Goal: Task Accomplishment & Management: Manage account settings

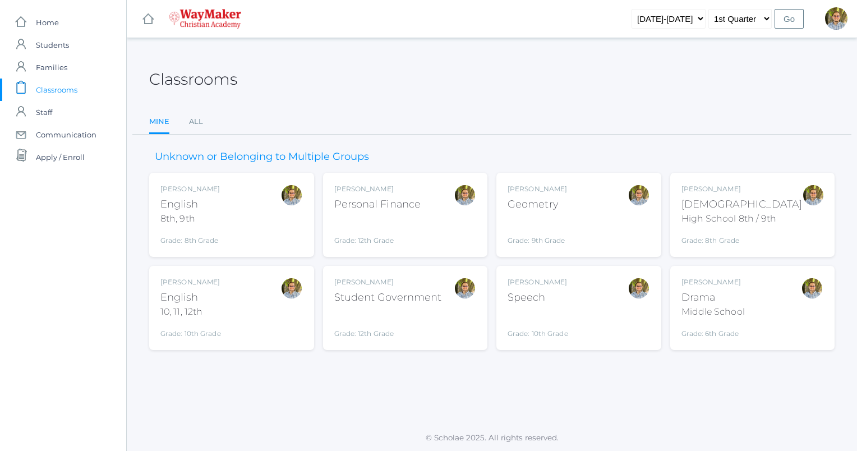
click at [254, 316] on div "Kylen Braileanu English 10, 11, 12th Grade: 10th Grade HSENGLISH" at bounding box center [231, 308] width 142 height 62
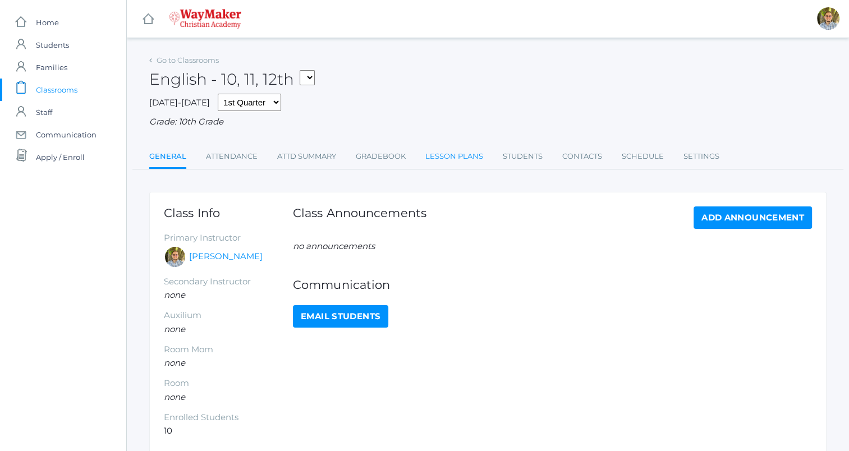
click at [440, 153] on link "Lesson Plans" at bounding box center [454, 156] width 58 height 22
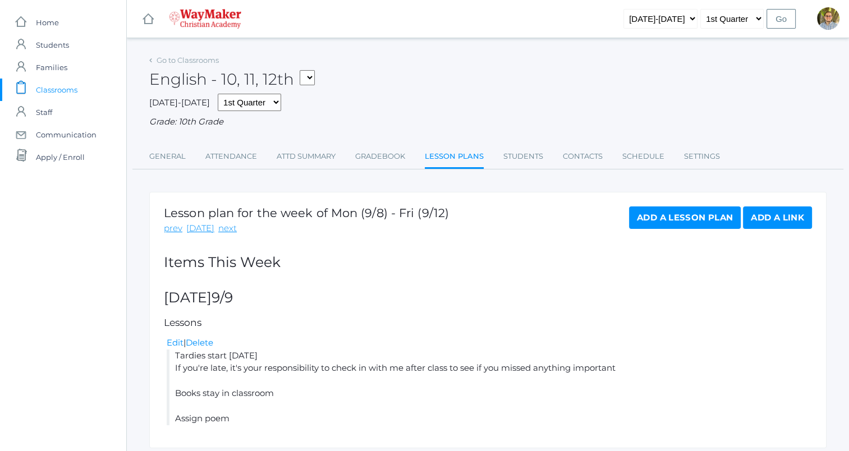
scroll to position [38, 0]
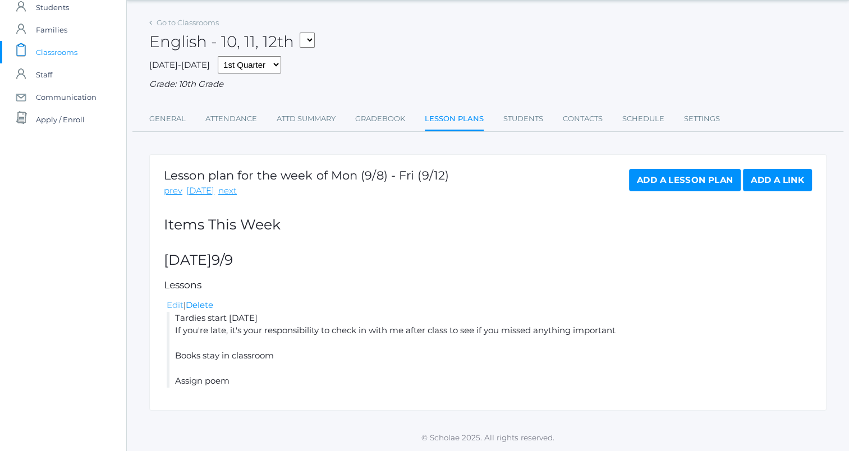
click at [173, 308] on link "Edit" at bounding box center [175, 305] width 17 height 11
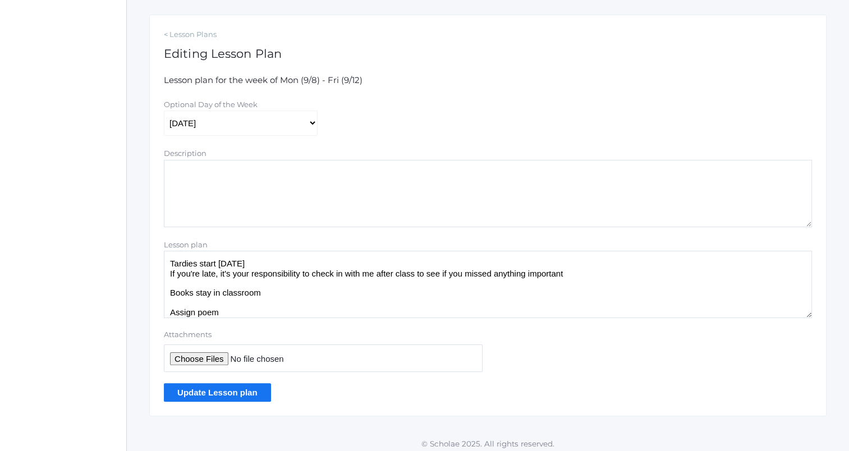
scroll to position [183, 0]
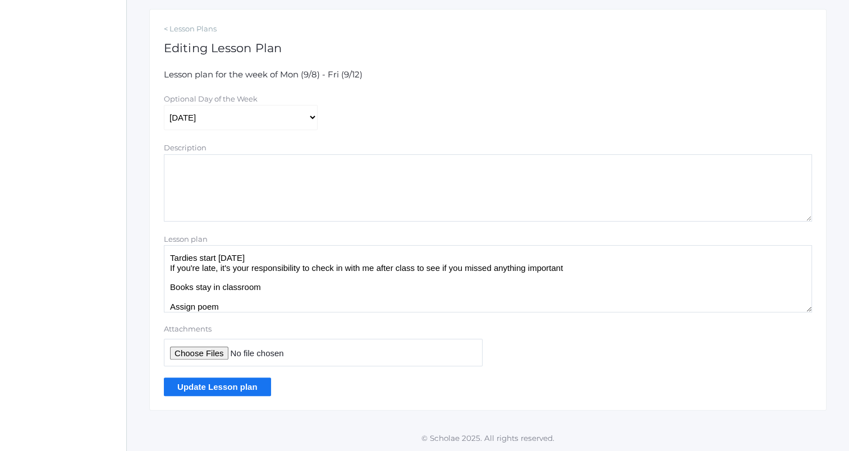
click at [627, 271] on textarea "Tardies start [DATE] If you're late, it's your responsibility to check in with …" at bounding box center [488, 278] width 648 height 67
click at [327, 287] on textarea "Tardies start [DATE] If you're late, it's your responsibility to check in with …" at bounding box center [488, 278] width 648 height 67
type textarea "Tardies start [DATE] If you're late, it's your responsibility to check in with …"
click at [242, 381] on input "Update Lesson plan" at bounding box center [217, 387] width 107 height 19
